Goal: Information Seeking & Learning: Learn about a topic

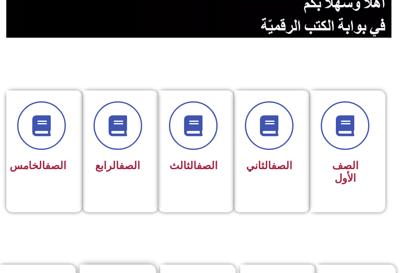
scroll to position [168, 0]
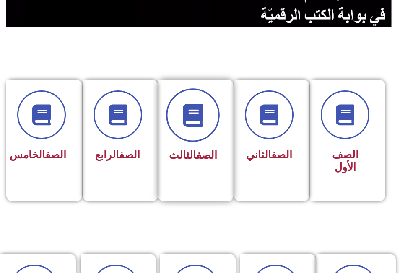
click at [188, 114] on icon at bounding box center [192, 114] width 23 height 23
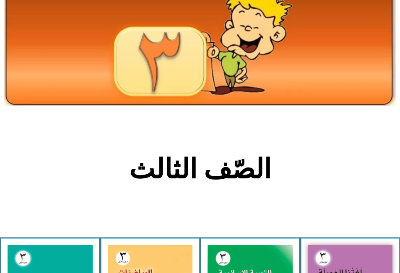
scroll to position [168, 0]
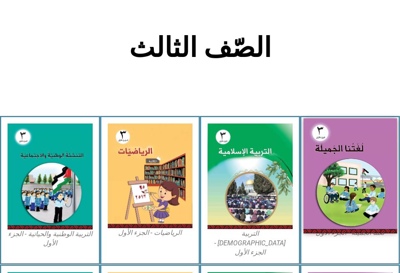
click at [343, 165] on img at bounding box center [349, 176] width 93 height 115
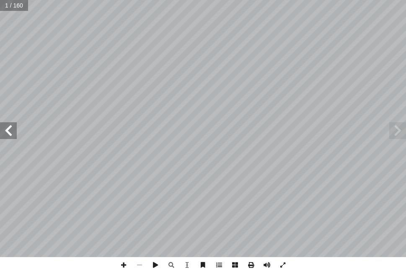
click at [10, 129] on span at bounding box center [8, 130] width 17 height 17
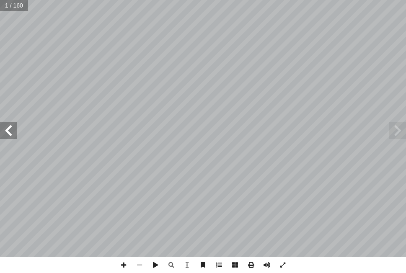
click at [10, 129] on span at bounding box center [8, 130] width 17 height 17
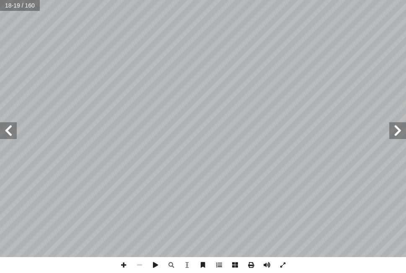
click at [10, 129] on span at bounding box center [8, 130] width 17 height 17
click at [9, 133] on span at bounding box center [8, 130] width 17 height 17
click at [139, 267] on span at bounding box center [140, 265] width 16 height 16
